Goal: Information Seeking & Learning: Learn about a topic

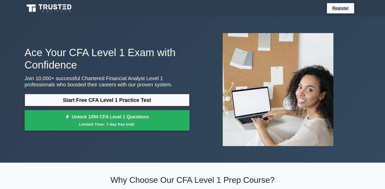
scroll to position [55, 0]
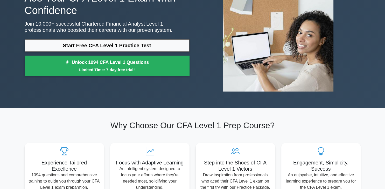
click at [94, 46] on link "Start Free CFA Level 1 Practice Test" at bounding box center [107, 45] width 165 height 12
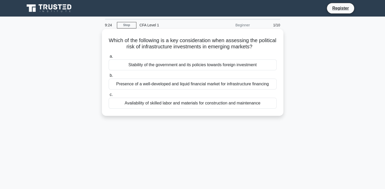
click at [147, 68] on div "Stability of the government and its policies towards foreign investment" at bounding box center [193, 65] width 168 height 11
click at [109, 58] on input "a. Stability of the government and its policies towards foreign investment" at bounding box center [109, 56] width 0 height 3
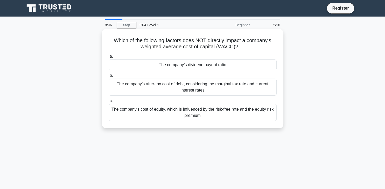
click at [186, 67] on div "The company's dividend payout ratio" at bounding box center [193, 65] width 168 height 11
click at [109, 58] on input "a. The company's dividend payout ratio" at bounding box center [109, 56] width 0 height 3
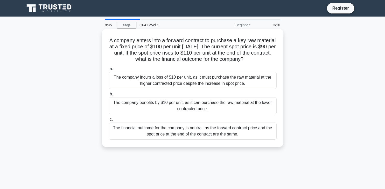
click at [163, 82] on div "The company incurs a loss of $10 per unit, as it must purchase the raw material…" at bounding box center [193, 80] width 168 height 17
click at [109, 71] on input "a. The company incurs a loss of $10 per unit, as it must purchase the raw mater…" at bounding box center [109, 68] width 0 height 3
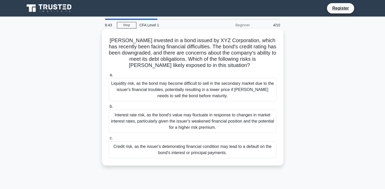
click at [190, 95] on div "Liquidity risk, as the bond may become difficult to sell in the secondary marke…" at bounding box center [193, 89] width 168 height 23
click at [109, 77] on input "a. Liquidity risk, as the bond may become difficult to sell in the secondary ma…" at bounding box center [109, 75] width 0 height 3
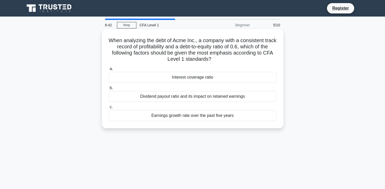
click at [192, 81] on div "Interest coverage ratio" at bounding box center [193, 77] width 168 height 11
click at [109, 71] on input "a. Interest coverage ratio" at bounding box center [109, 68] width 0 height 3
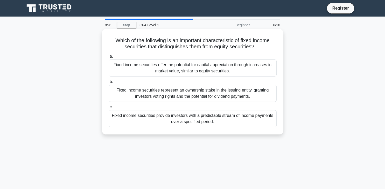
click at [198, 69] on div "Fixed income securities offer the potential for capital appreciation through in…" at bounding box center [193, 68] width 168 height 17
click at [109, 58] on input "a. Fixed income securities offer the potential for capital appreciation through…" at bounding box center [109, 56] width 0 height 3
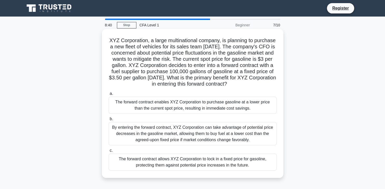
click at [184, 107] on div "The forward contract enables XYZ Corporation to purchase gasoline at a lower pr…" at bounding box center [193, 105] width 168 height 17
click at [109, 96] on input "a. The forward contract enables XYZ Corporation to purchase gasoline at a lower…" at bounding box center [109, 93] width 0 height 3
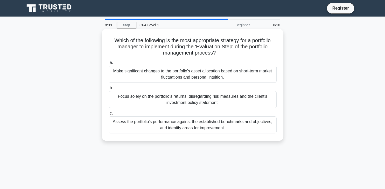
click at [179, 75] on div "Make significant changes to the portfolio's asset allocation based on short-ter…" at bounding box center [193, 74] width 168 height 17
click at [109, 64] on input "a. Make significant changes to the portfolio's asset allocation based on short-…" at bounding box center [109, 62] width 0 height 3
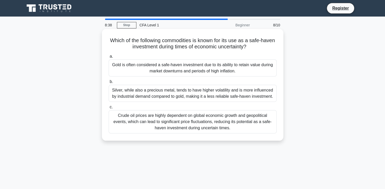
click at [185, 70] on div "Gold is often considered a safe-haven investment due to its ability to retain v…" at bounding box center [193, 68] width 168 height 17
click at [109, 58] on input "a. Gold is often considered a safe-haven investment due to its ability to retai…" at bounding box center [109, 56] width 0 height 3
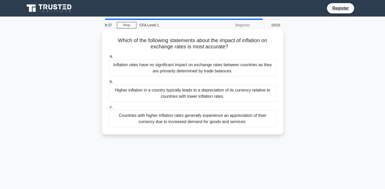
click at [187, 67] on div "Inflation rates have no significant impact on exchange rates between countries …" at bounding box center [193, 68] width 168 height 17
click at [109, 58] on input "a. Inflation rates have no significant impact on exchange rates between countri…" at bounding box center [109, 56] width 0 height 3
